Goal: Task Accomplishment & Management: Manage account settings

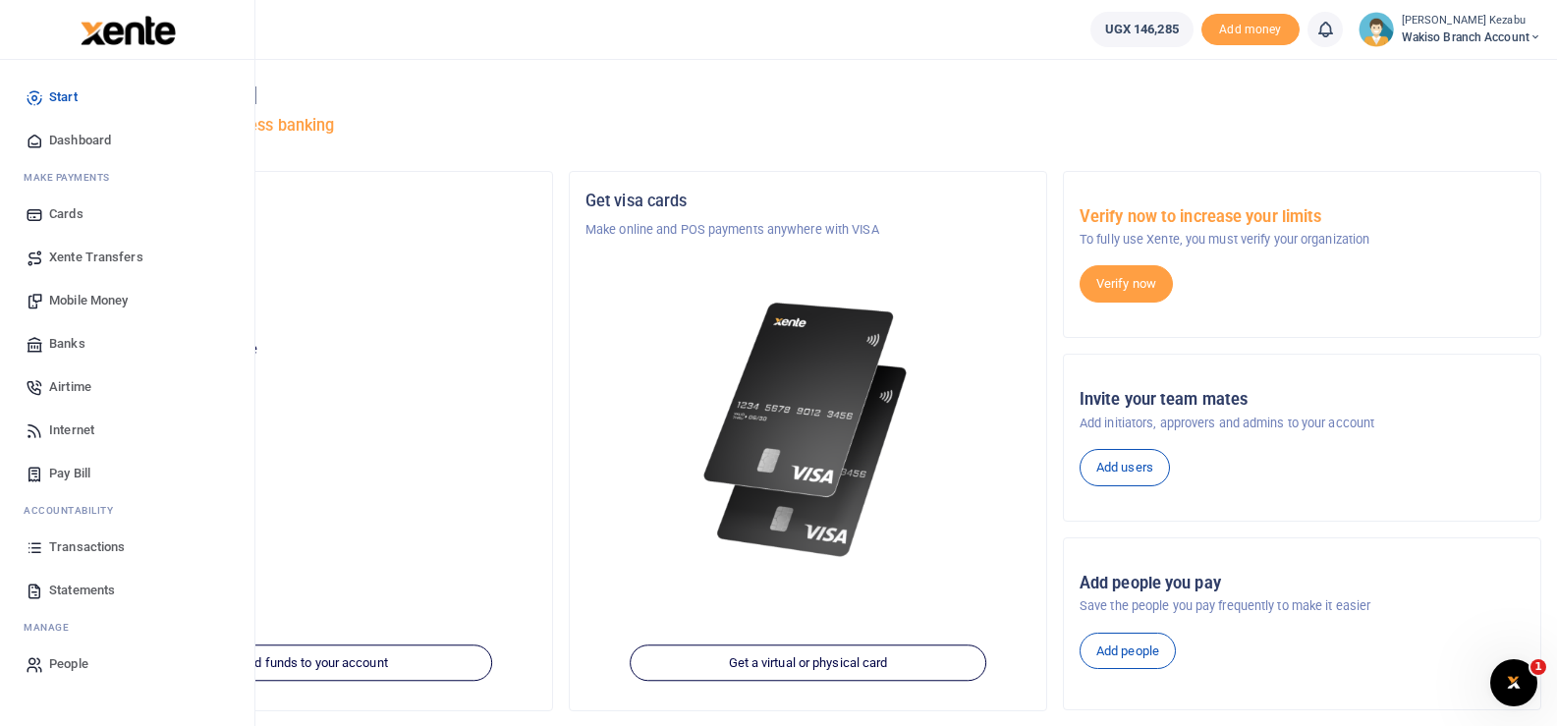
click at [56, 548] on span "Transactions" at bounding box center [87, 547] width 76 height 20
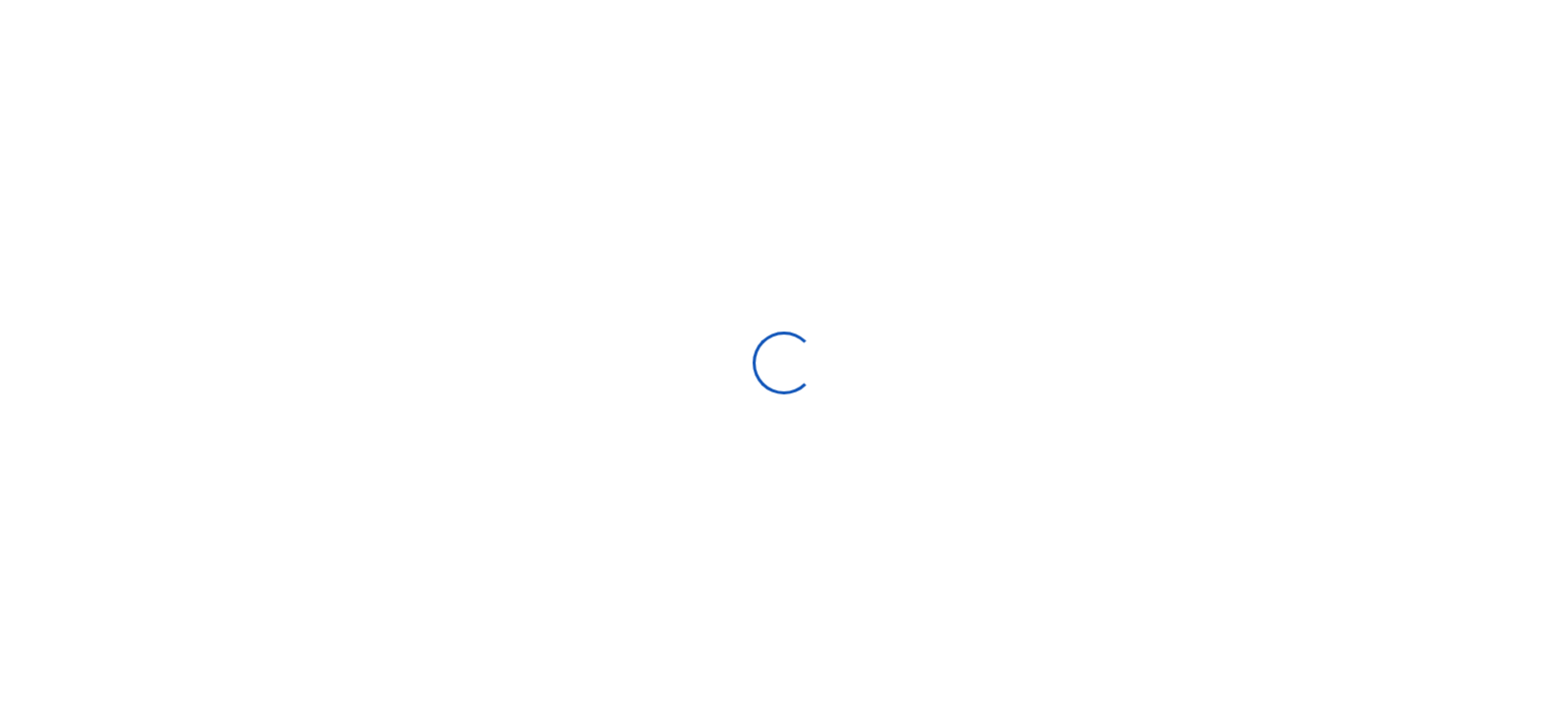
type input "[DATE] - [DATE]"
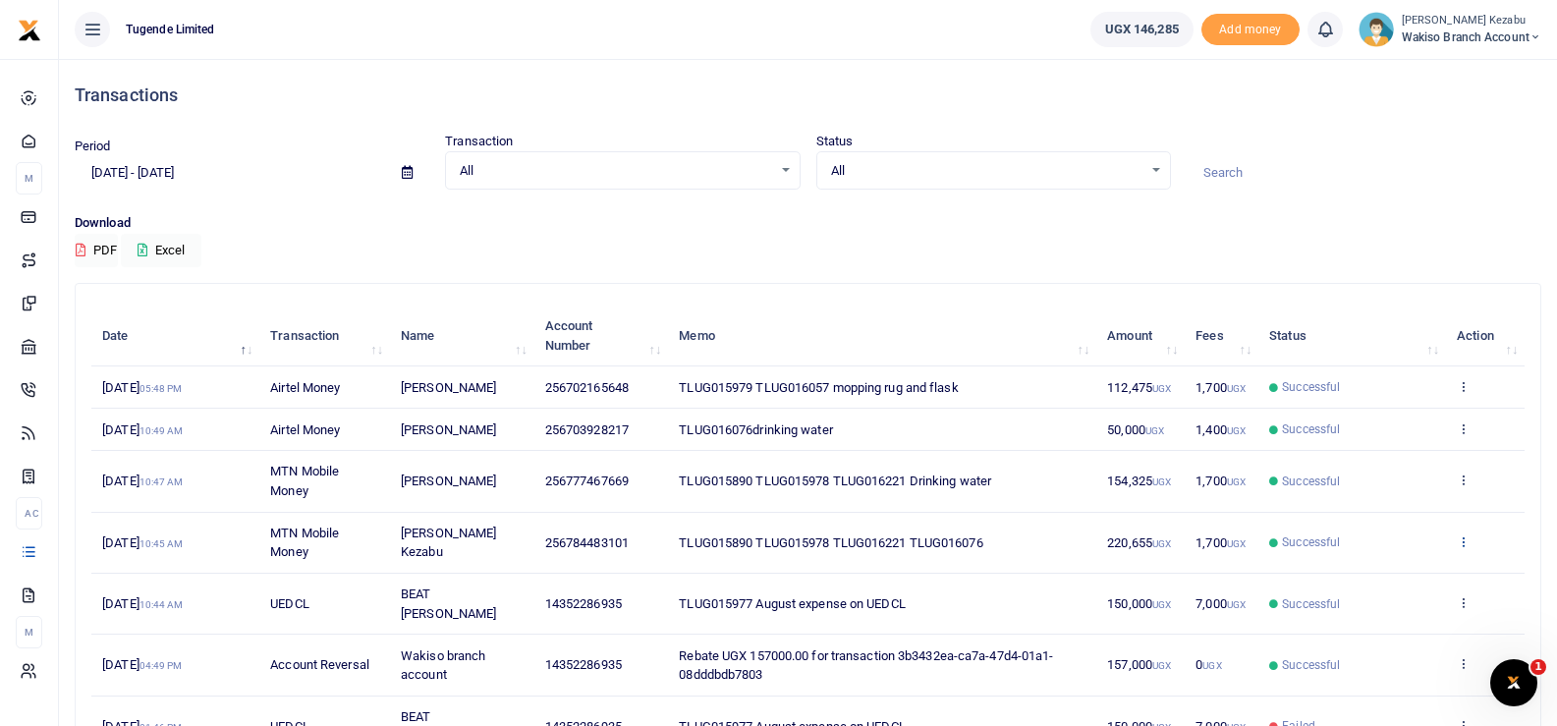
click at [1465, 537] on icon at bounding box center [1462, 541] width 13 height 14
click at [1415, 565] on link "View details" at bounding box center [1390, 573] width 155 height 27
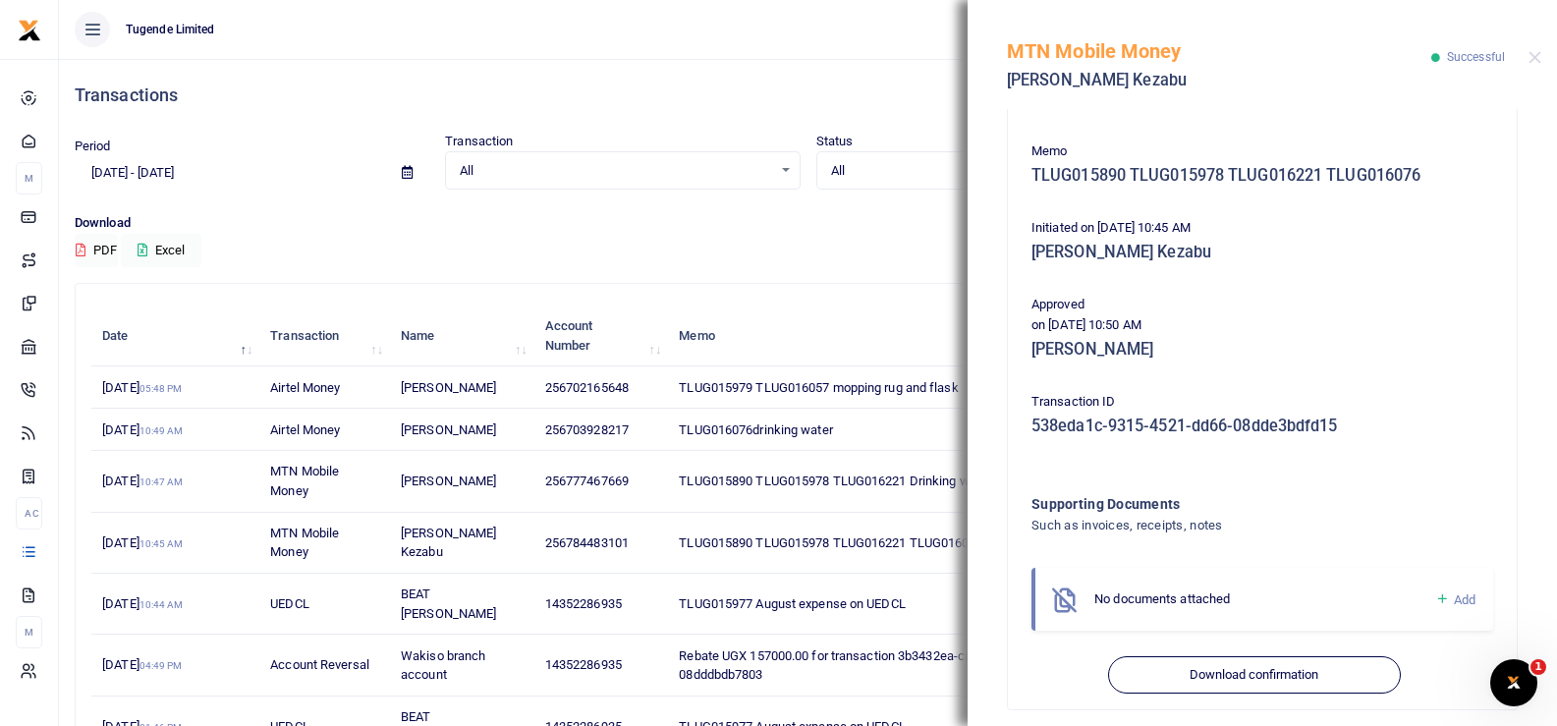
scroll to position [396, 0]
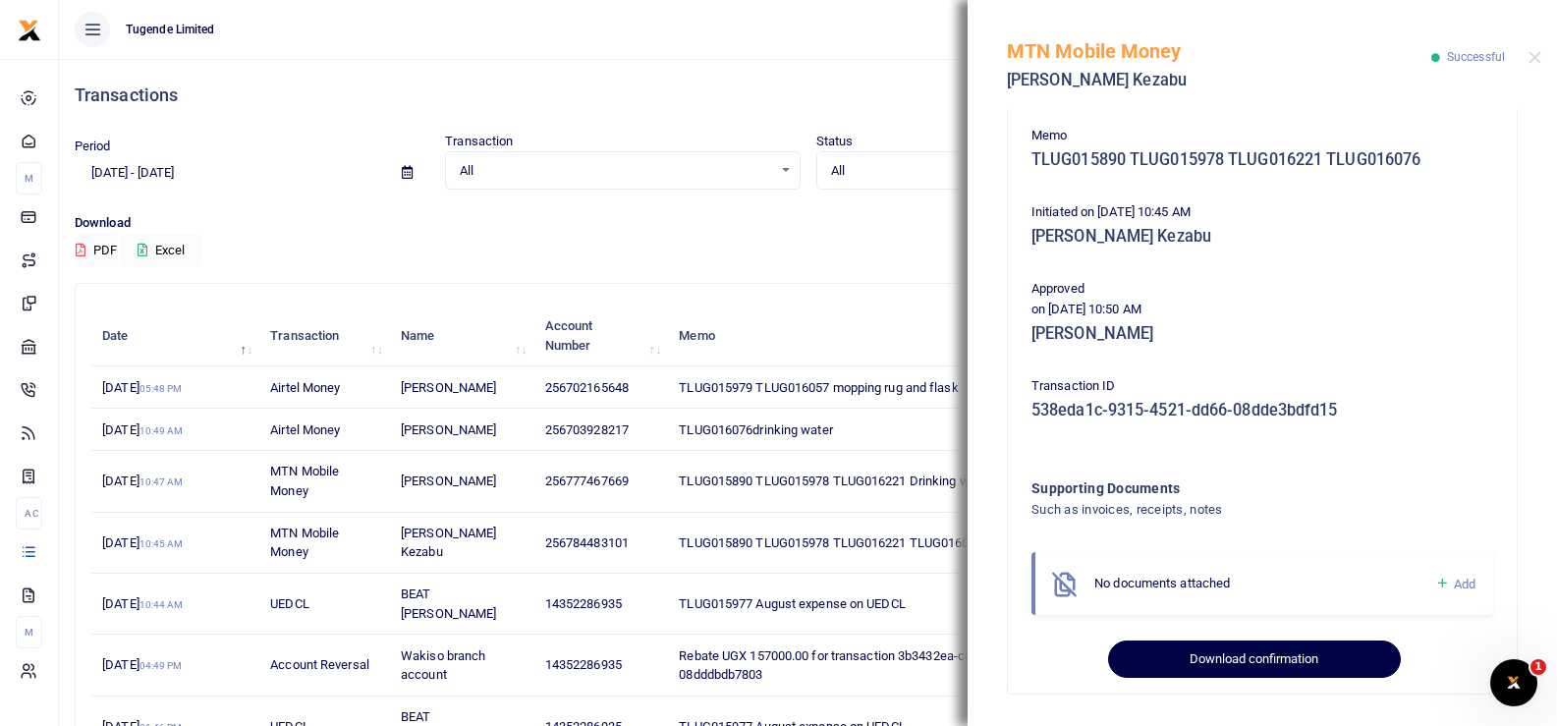
click at [1241, 653] on button "Download confirmation" at bounding box center [1254, 658] width 292 height 37
